Goal: Transaction & Acquisition: Purchase product/service

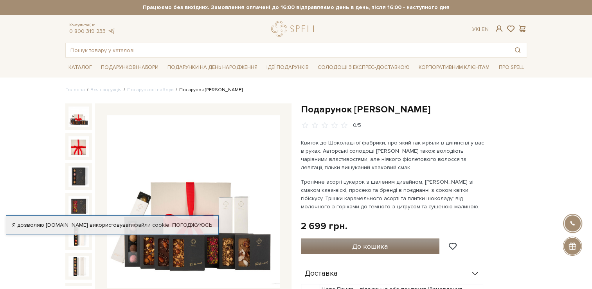
click at [347, 247] on button "До кошика" at bounding box center [370, 246] width 139 height 16
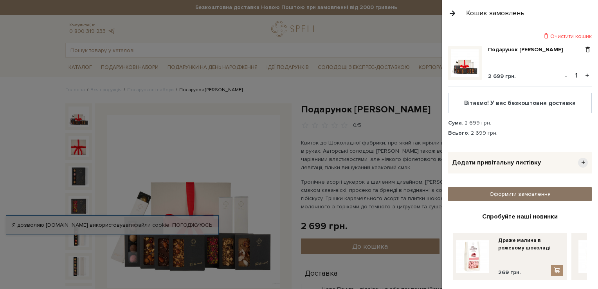
click at [506, 189] on link "Оформити замовлення" at bounding box center [520, 194] width 144 height 14
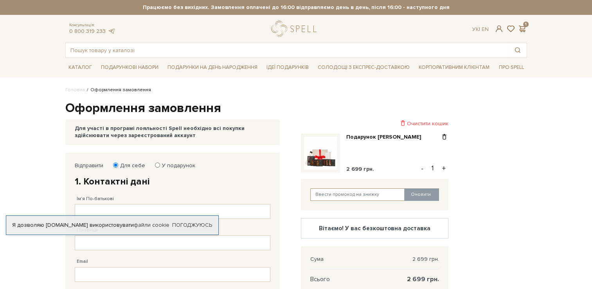
click at [386, 192] on input "text" at bounding box center [357, 194] width 95 height 13
paste input "SweetGift"
type input "SweetGift"
click at [413, 196] on button "Оновити" at bounding box center [421, 194] width 35 height 13
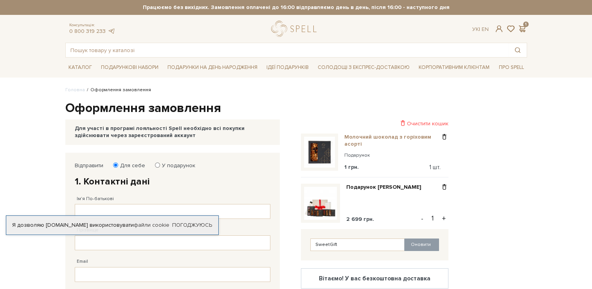
click at [403, 139] on link "Молочний шоколад з горіховим асорті" at bounding box center [392, 140] width 96 height 14
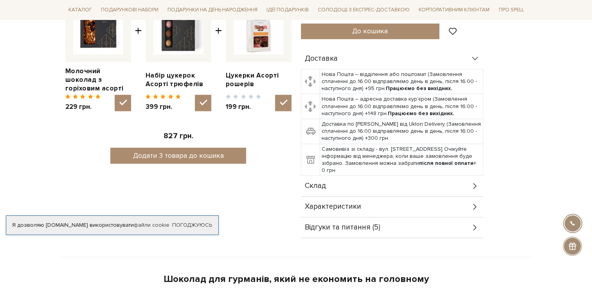
scroll to position [332, 0]
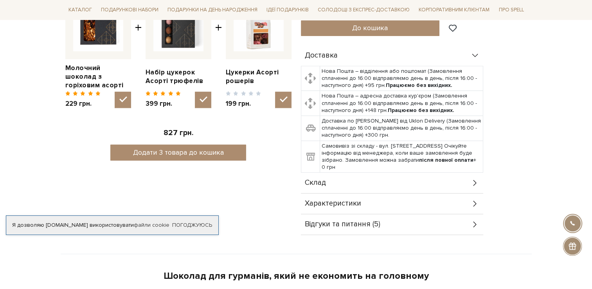
click at [474, 203] on icon at bounding box center [475, 203] width 9 height 9
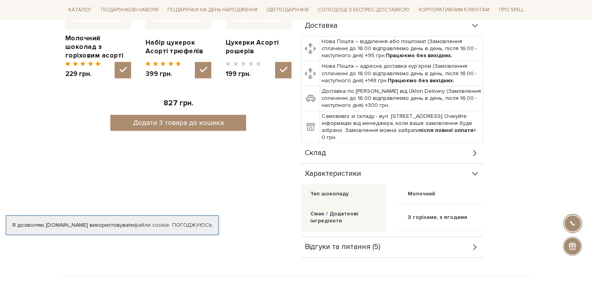
scroll to position [362, 0]
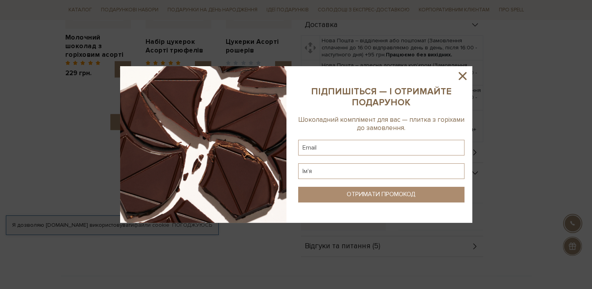
click at [460, 79] on icon at bounding box center [463, 76] width 8 height 8
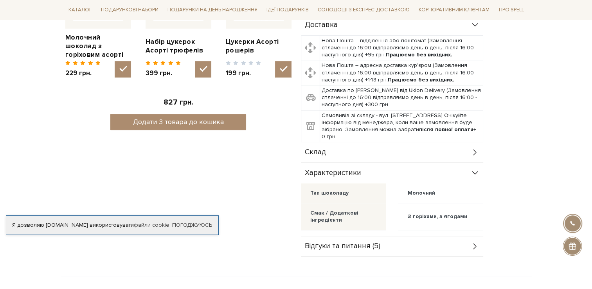
click at [475, 153] on icon at bounding box center [475, 152] width 9 height 9
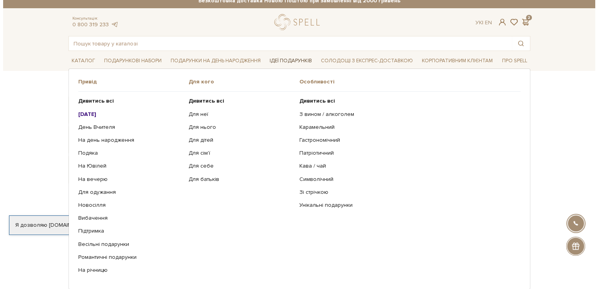
scroll to position [0, 0]
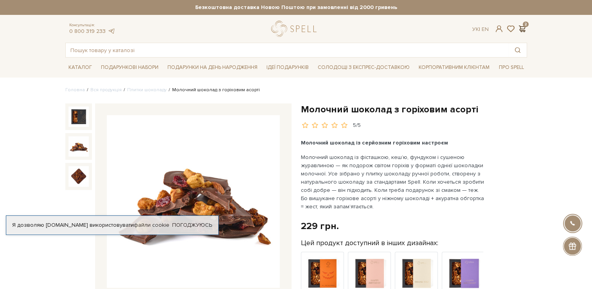
click at [521, 31] on span at bounding box center [522, 29] width 9 height 8
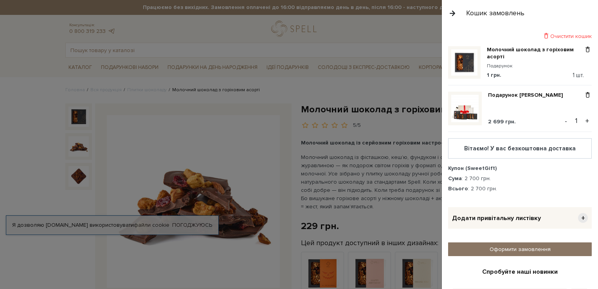
click at [502, 247] on link "Оформити замовлення" at bounding box center [520, 249] width 144 height 14
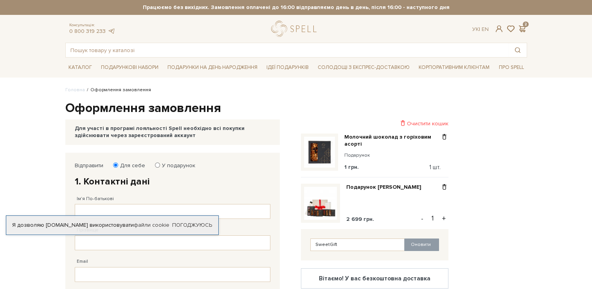
click at [180, 164] on label "У подарунок" at bounding box center [176, 165] width 38 height 7
click at [160, 164] on input "У подарунок" at bounding box center [157, 164] width 5 height 5
radio input "true"
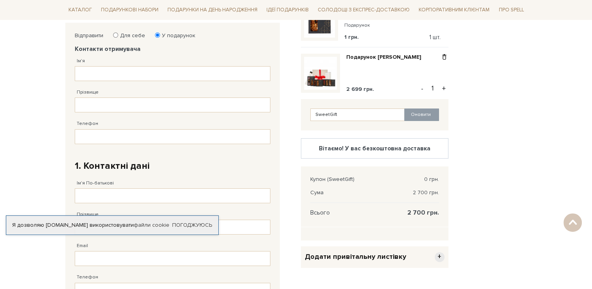
scroll to position [121, 0]
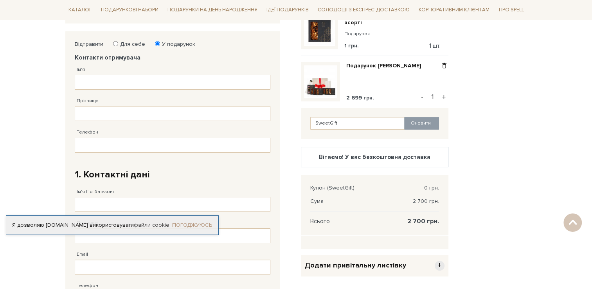
click at [185, 225] on link "Погоджуюсь" at bounding box center [192, 224] width 40 height 7
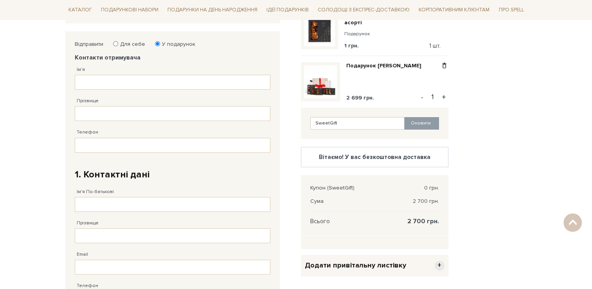
click at [127, 43] on label "Для себе" at bounding box center [130, 44] width 30 height 7
click at [118, 43] on input "Для себе" at bounding box center [115, 43] width 5 height 5
radio input "true"
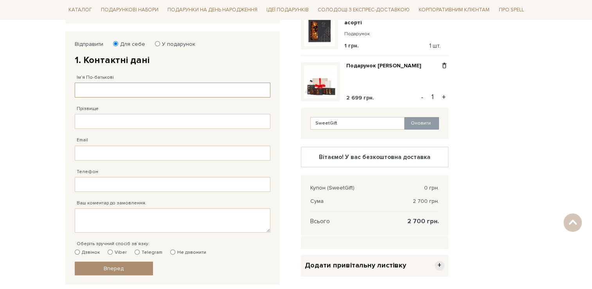
click at [131, 95] on input "Ім'я По-батькові" at bounding box center [173, 90] width 196 height 15
type input "Галина Ігорівна"
click at [130, 122] on input "Прізвище" at bounding box center [173, 121] width 196 height 15
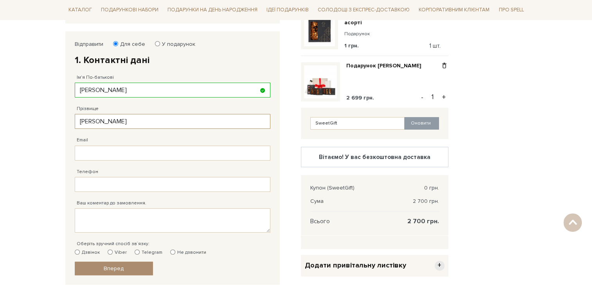
type input "Черкашина"
click at [83, 151] on input "Email" at bounding box center [173, 153] width 196 height 15
type input "halynacherkashyna@lll.kpi.ua"
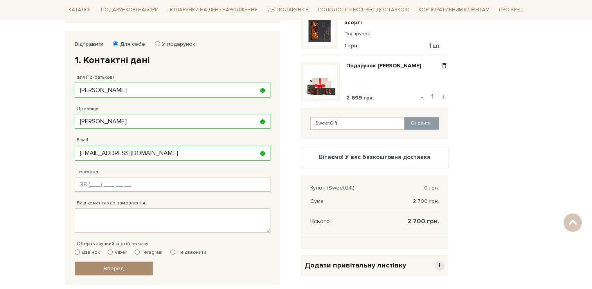
click at [94, 182] on input "Телефон" at bounding box center [173, 184] width 196 height 15
type input "38 (050) 984 02 03"
click at [85, 215] on textarea "Ваш коментар до замовлення." at bounding box center [173, 220] width 196 height 24
click at [170, 251] on input "Не дзвонити" at bounding box center [172, 251] width 5 height 5
radio input "true"
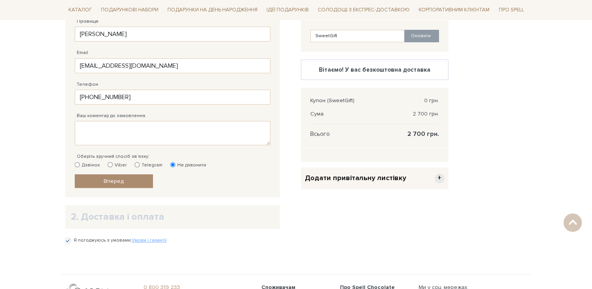
scroll to position [209, 0]
click at [124, 184] on link "Вперед" at bounding box center [114, 181] width 78 height 14
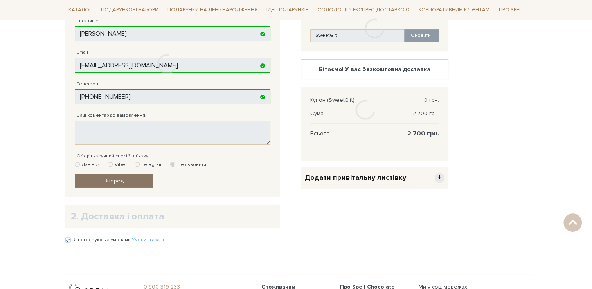
scroll to position [152, 0]
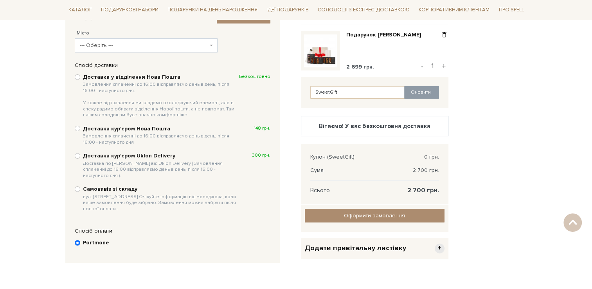
click at [131, 47] on span "--- Оберіть ---" at bounding box center [144, 45] width 128 height 8
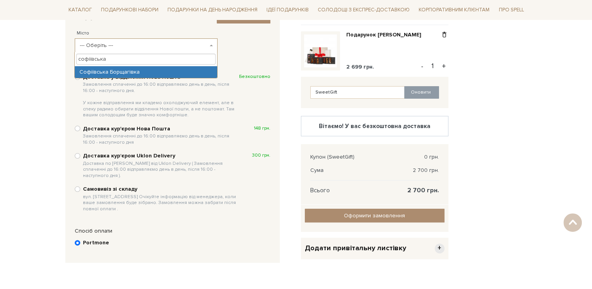
type input "софіївська"
select select "Софіївська Борщагівка"
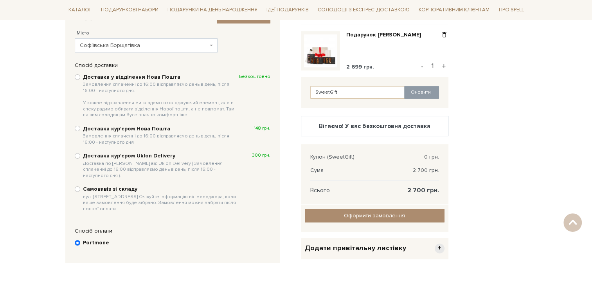
click at [161, 77] on b "Доставка у відділення Нова Пошта Замовлення сплаченні до 16:00 відправляємо ден…" at bounding box center [161, 96] width 156 height 45
click at [80, 77] on input "Доставка у відділення Нова Пошта Замовлення сплаченні до 16:00 відправляємо ден…" at bounding box center [77, 76] width 5 height 5
radio input "true"
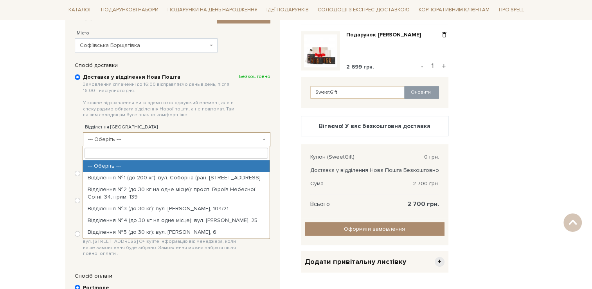
click at [132, 136] on span "--- Оберіть ---" at bounding box center [174, 139] width 173 height 8
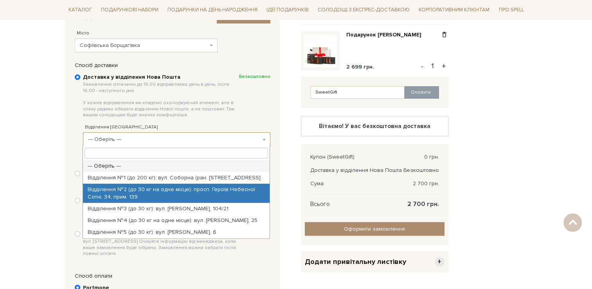
select select "Відділення №2 (до 30 кг на одне місце): просп. Героїв Небесної Сотні, 34, прим.…"
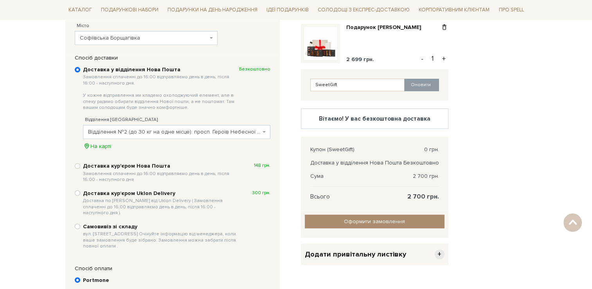
scroll to position [160, 0]
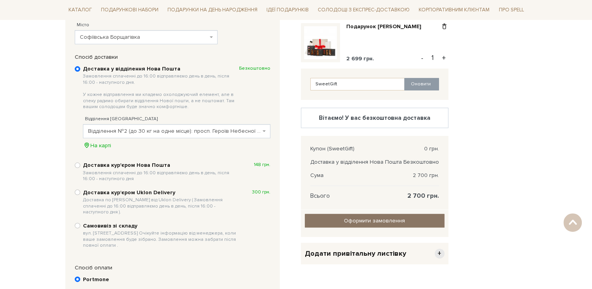
click at [323, 220] on input "Оформити замовлення" at bounding box center [375, 221] width 140 height 14
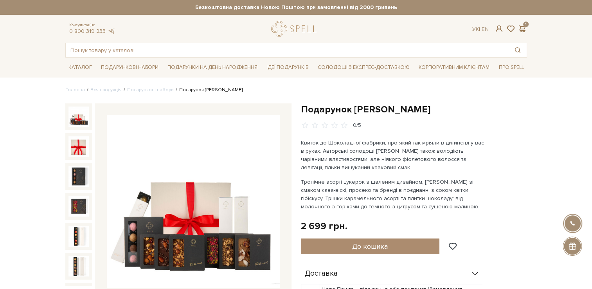
click at [526, 112] on h1 "Подарунок [PERSON_NAME]" at bounding box center [414, 109] width 226 height 12
click at [525, 28] on span at bounding box center [522, 29] width 9 height 8
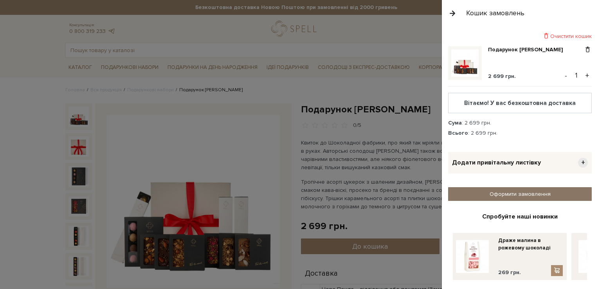
click at [535, 189] on link "Оформити замовлення" at bounding box center [520, 194] width 144 height 14
